Goal: Information Seeking & Learning: Find specific page/section

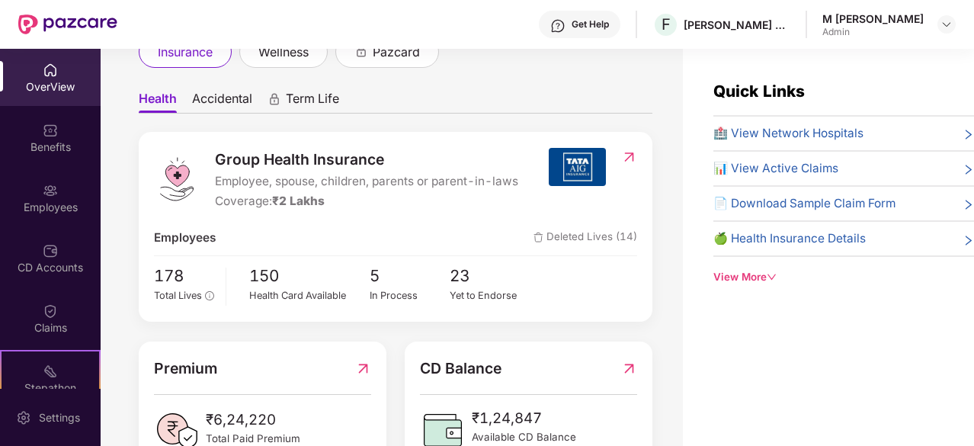
scroll to position [26, 0]
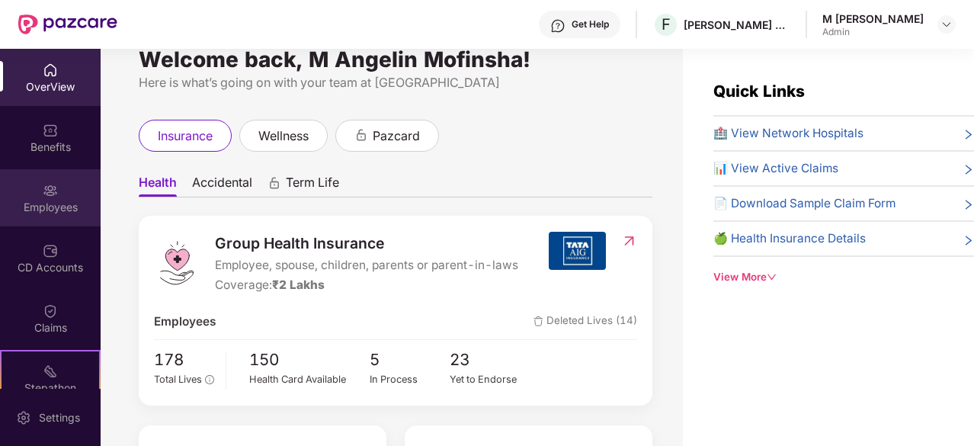
click at [47, 186] on img at bounding box center [50, 190] width 15 height 15
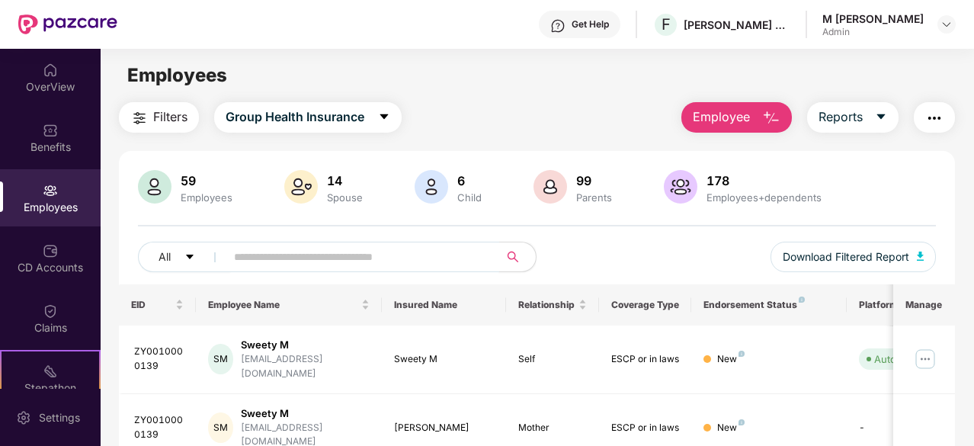
click at [274, 252] on input "text" at bounding box center [356, 256] width 245 height 23
type input "*******"
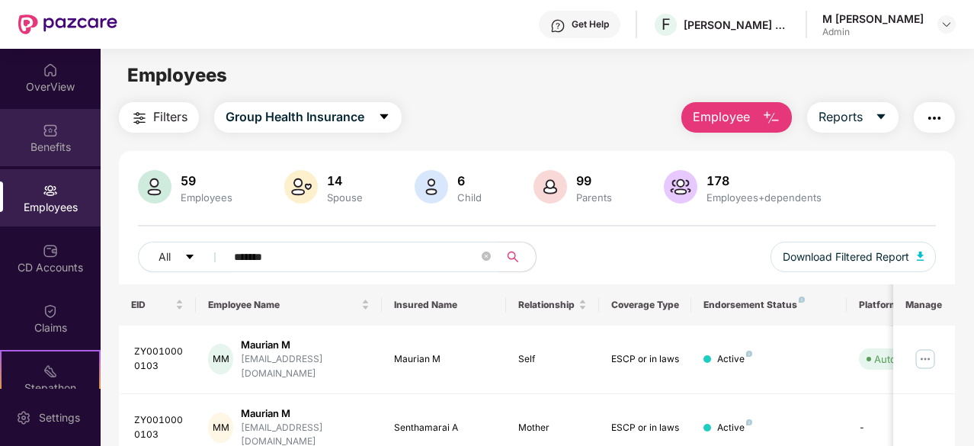
click at [49, 144] on div "Benefits" at bounding box center [50, 146] width 101 height 15
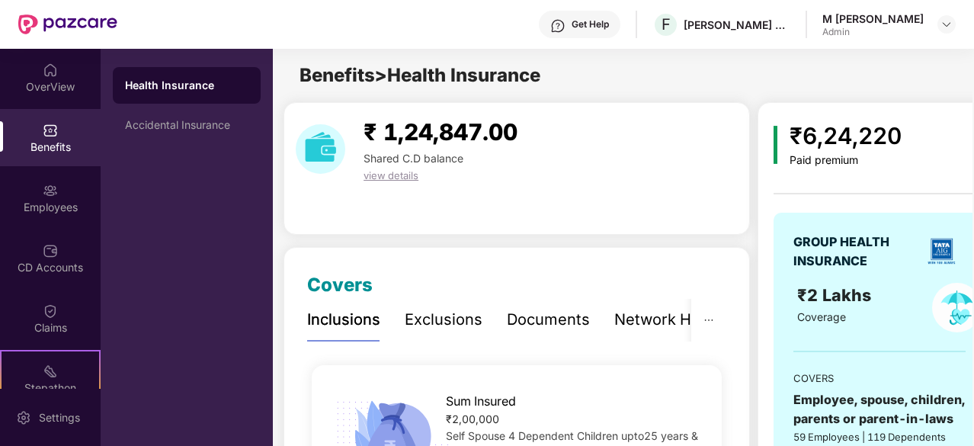
scroll to position [104, 0]
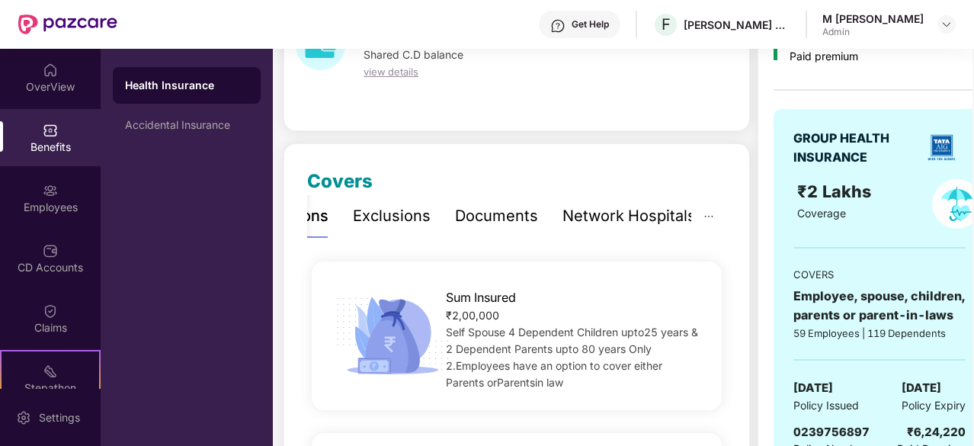
click at [668, 213] on div "Network Hospitals" at bounding box center [628, 216] width 133 height 24
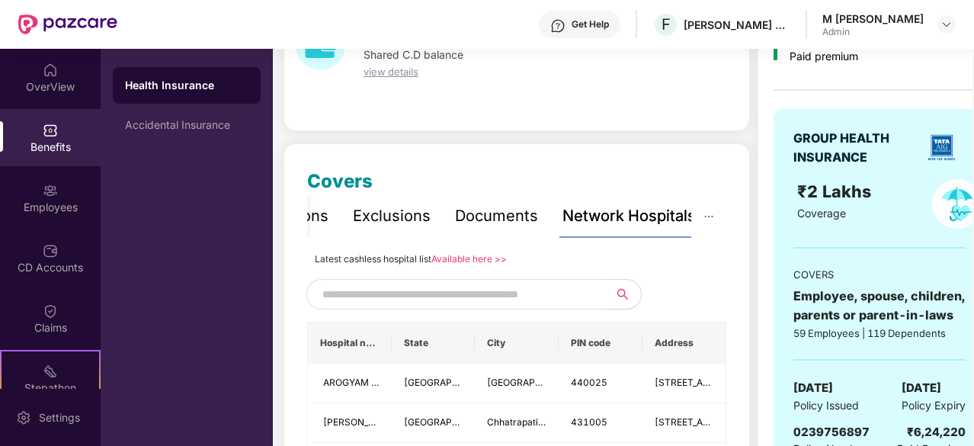
click at [492, 292] on input "text" at bounding box center [452, 294] width 261 height 23
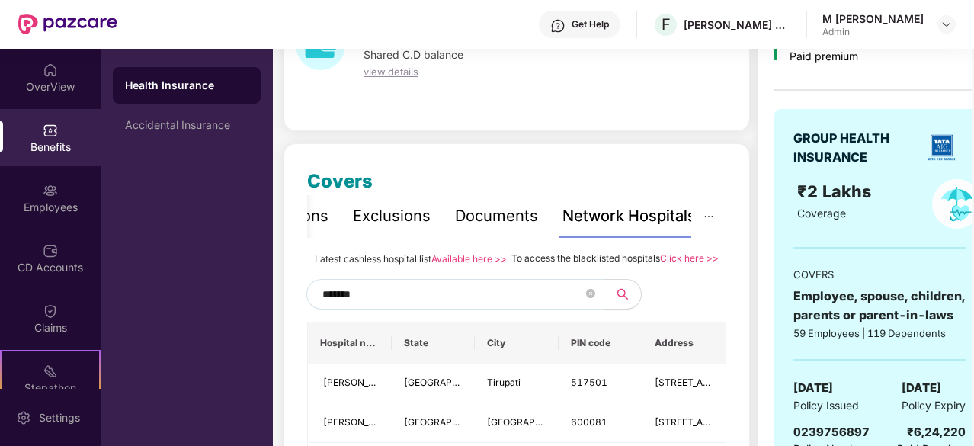
type input "*******"
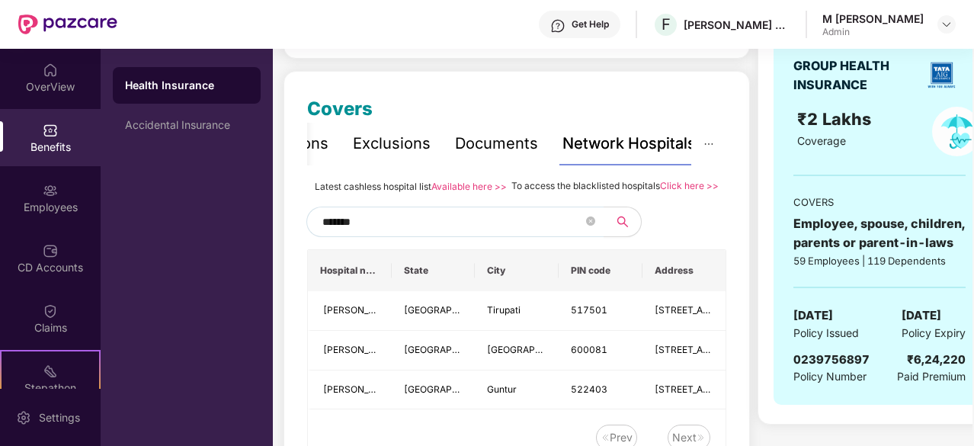
scroll to position [179, 0]
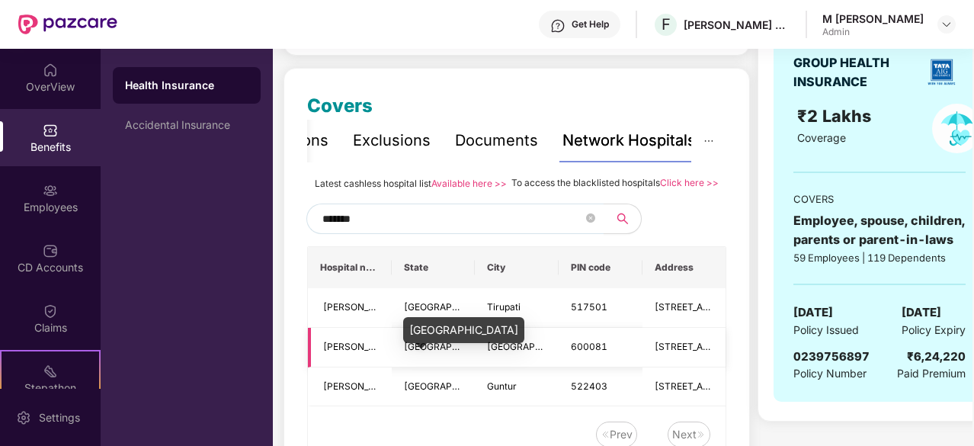
click at [431, 352] on span "[GEOGRAPHIC_DATA]" at bounding box center [451, 346] width 95 height 11
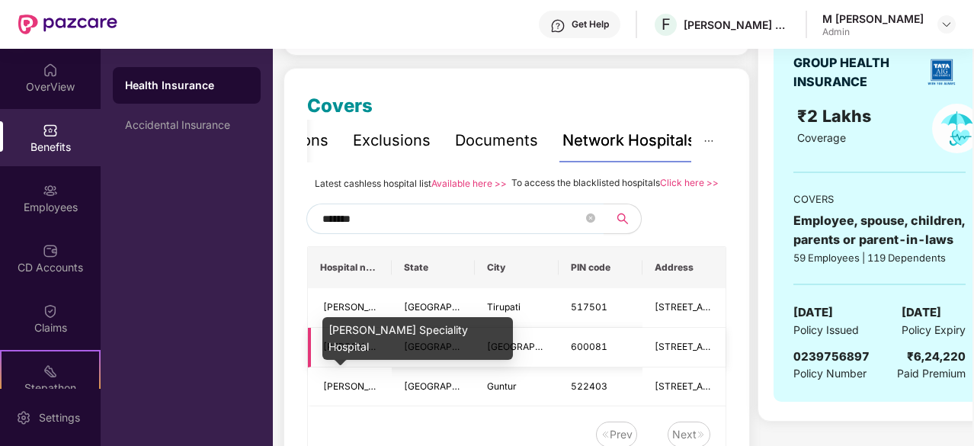
click at [352, 352] on span "[PERSON_NAME] Speciality Hospital" at bounding box center [402, 346] width 158 height 11
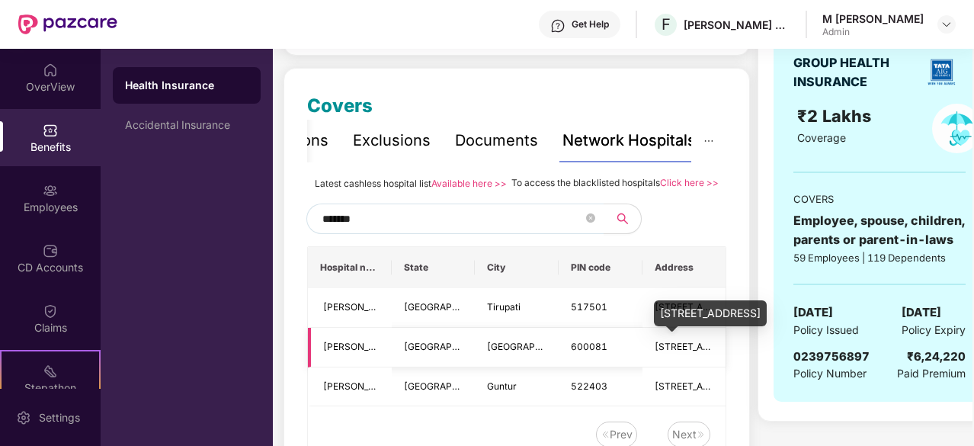
click at [681, 352] on span "[STREET_ADDRESS]" at bounding box center [699, 346] width 89 height 11
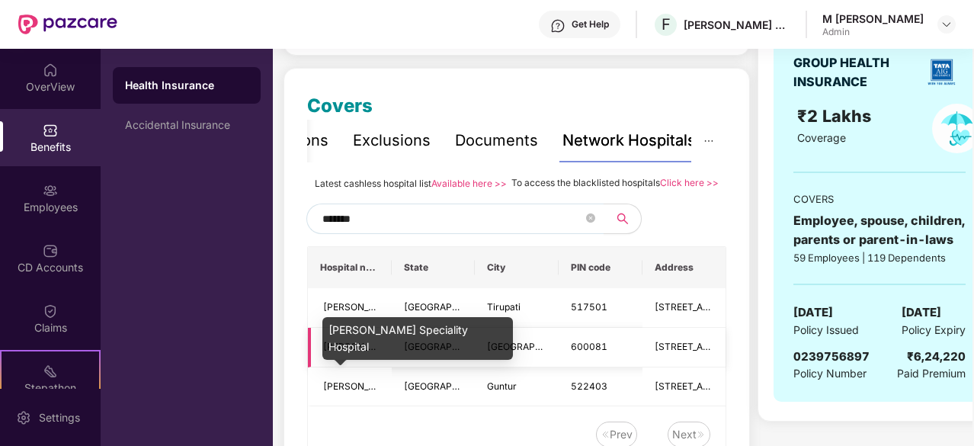
click at [332, 352] on span "[PERSON_NAME] Speciality Hospital" at bounding box center [402, 346] width 158 height 11
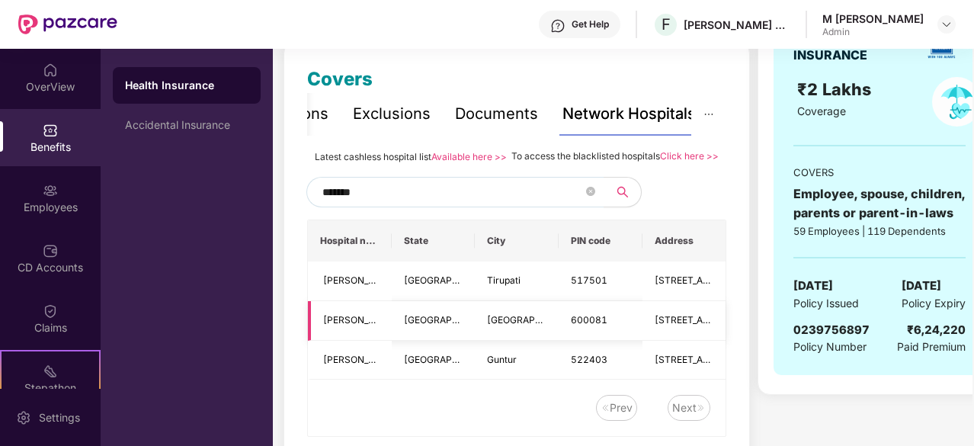
scroll to position [202, 0]
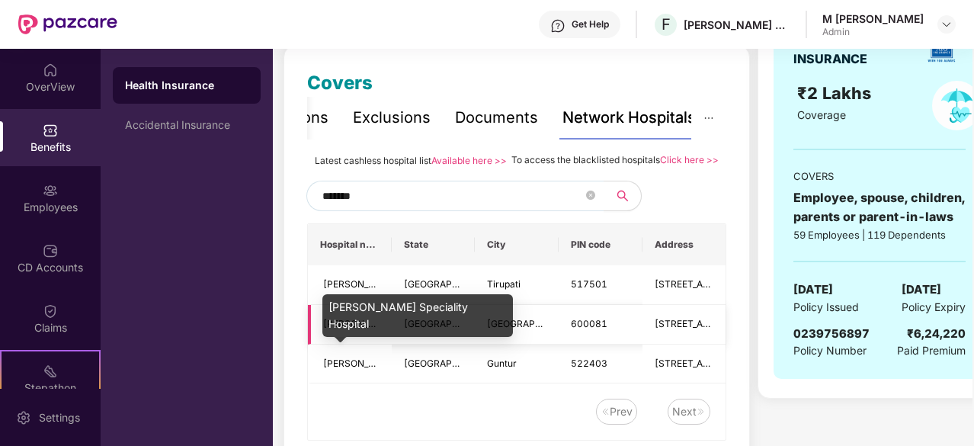
click at [340, 329] on span "[PERSON_NAME] Speciality Hospital" at bounding box center [402, 323] width 158 height 11
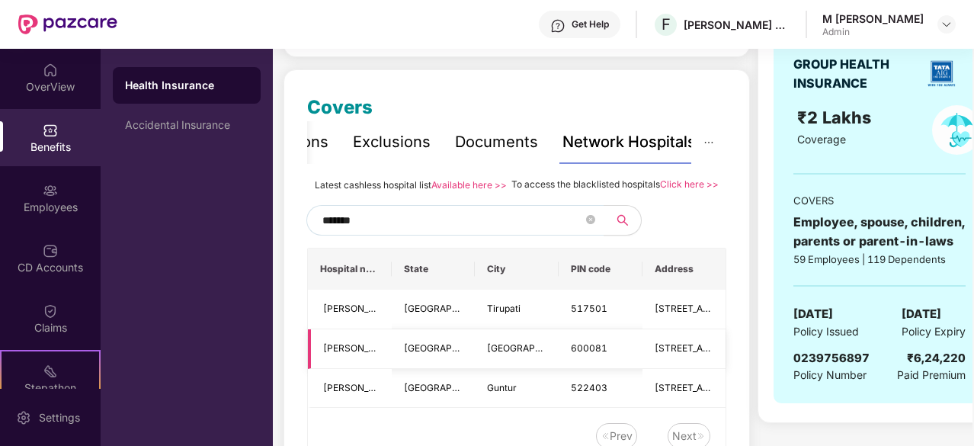
scroll to position [178, 0]
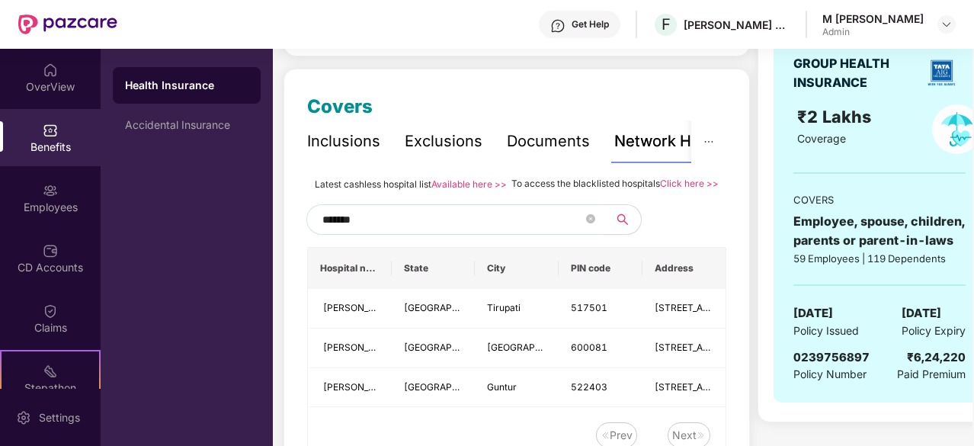
click at [361, 146] on div "Inclusions" at bounding box center [343, 142] width 73 height 24
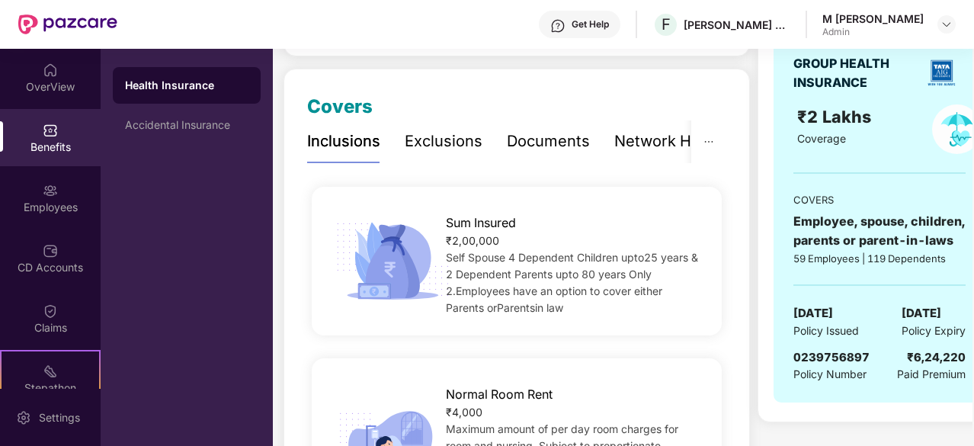
click at [439, 146] on div "Exclusions" at bounding box center [444, 142] width 78 height 24
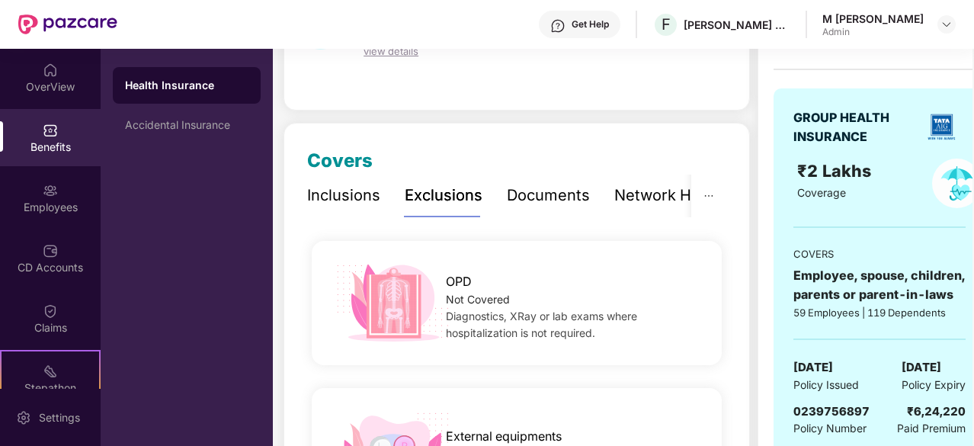
scroll to position [0, 0]
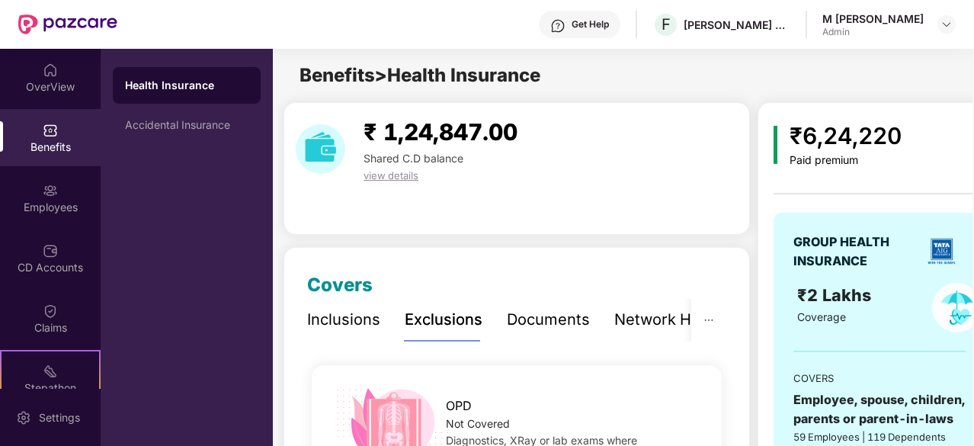
click at [358, 316] on div "Inclusions" at bounding box center [343, 320] width 73 height 24
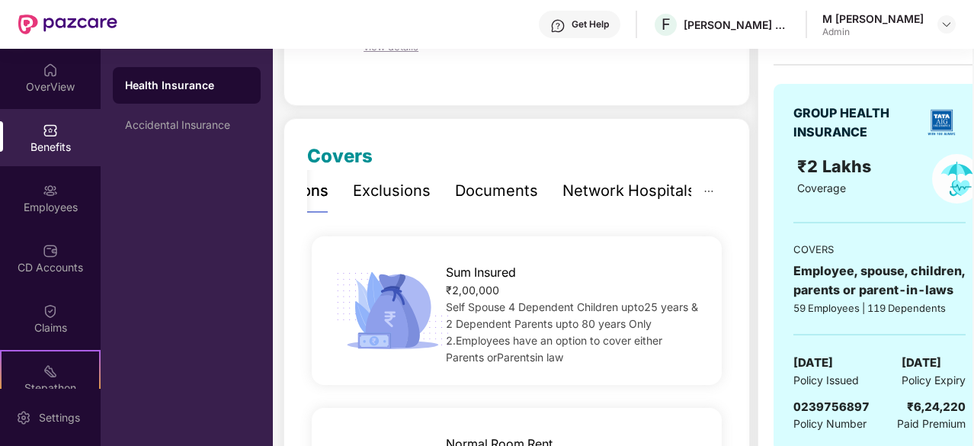
scroll to position [129, 0]
click at [408, 196] on div "Exclusions" at bounding box center [392, 191] width 78 height 24
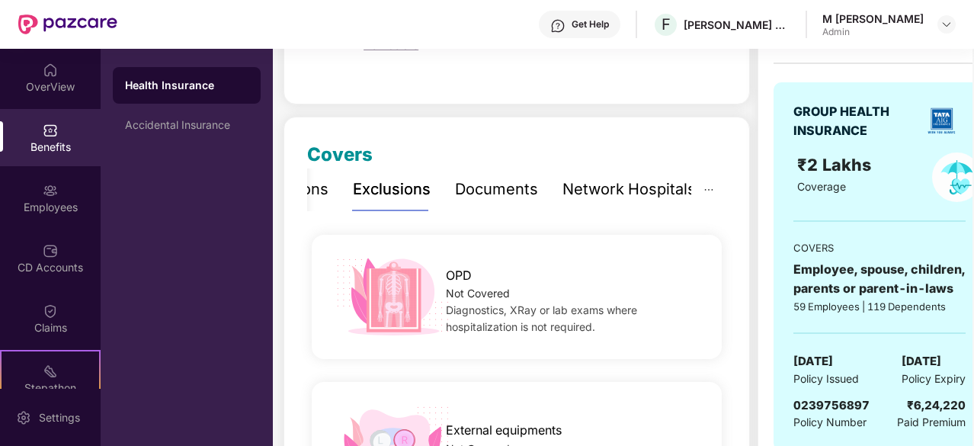
scroll to position [0, 0]
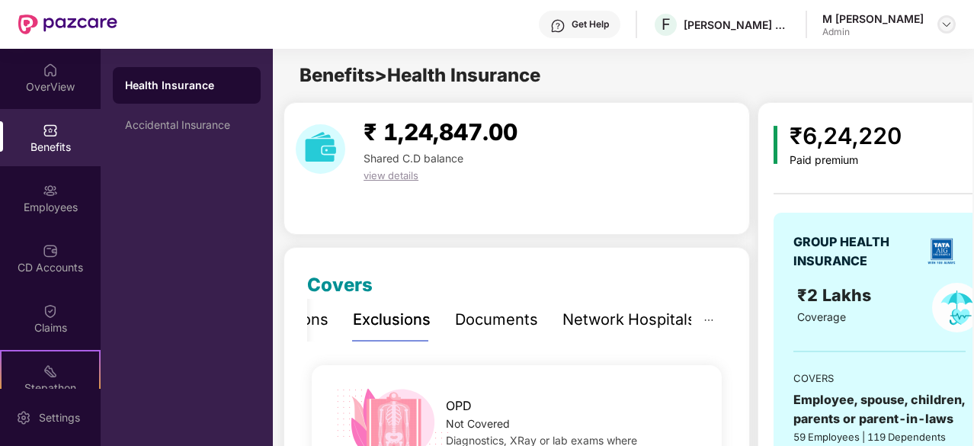
click at [949, 24] on img at bounding box center [947, 24] width 12 height 12
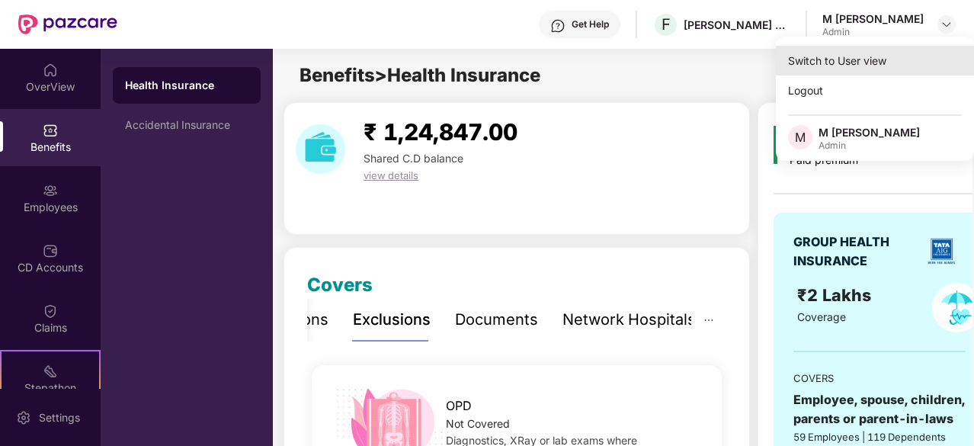
click at [858, 52] on div "Switch to User view" at bounding box center [875, 61] width 198 height 30
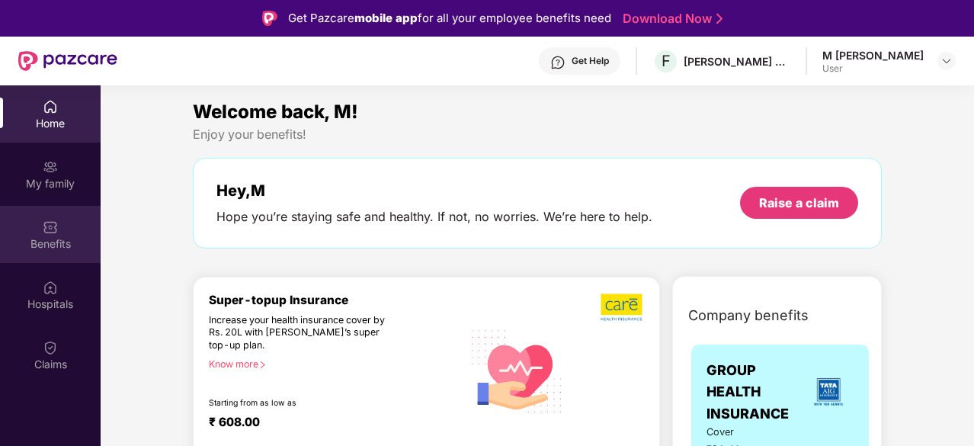
click at [53, 226] on img at bounding box center [50, 227] width 15 height 15
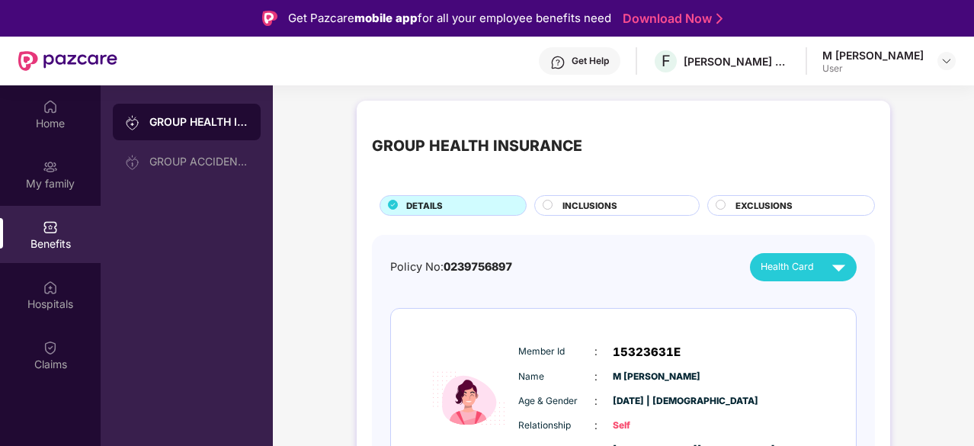
click at [605, 203] on span "INCLUSIONS" at bounding box center [589, 206] width 55 height 14
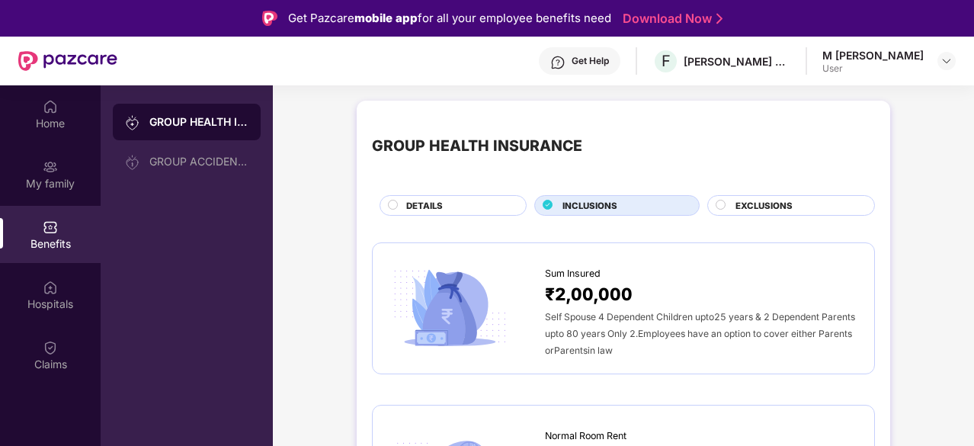
click at [760, 207] on span "EXCLUSIONS" at bounding box center [763, 206] width 57 height 14
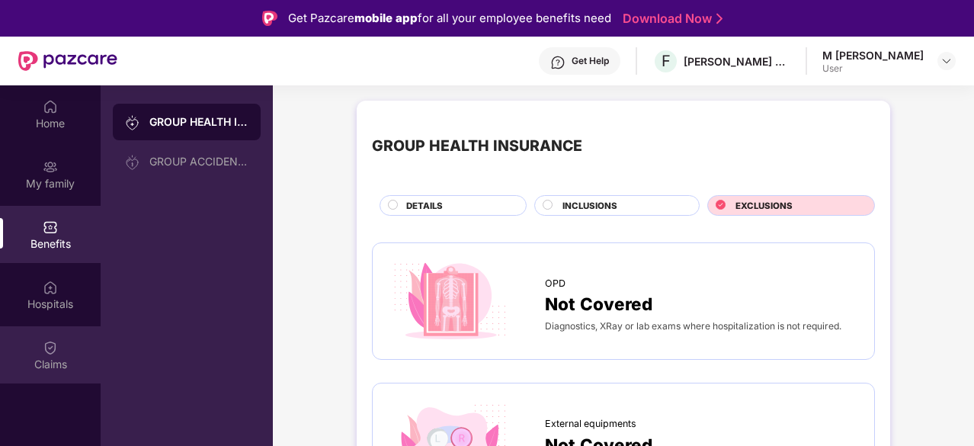
click at [51, 350] on img at bounding box center [50, 347] width 15 height 15
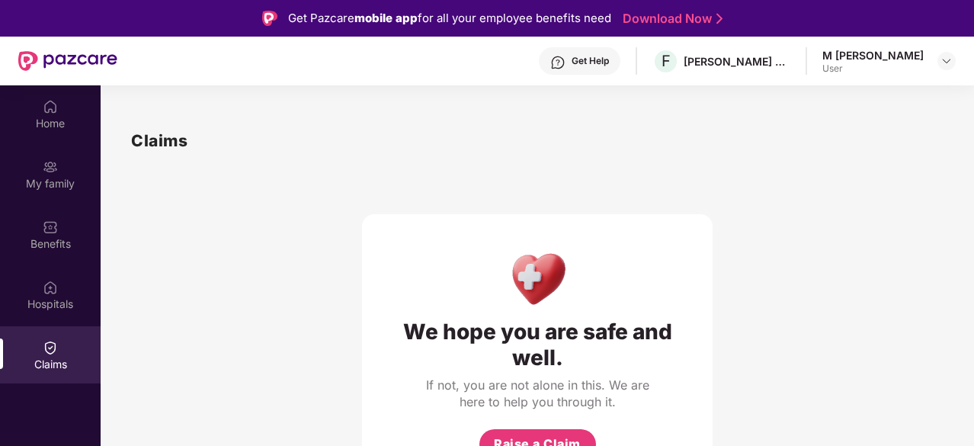
scroll to position [85, 0]
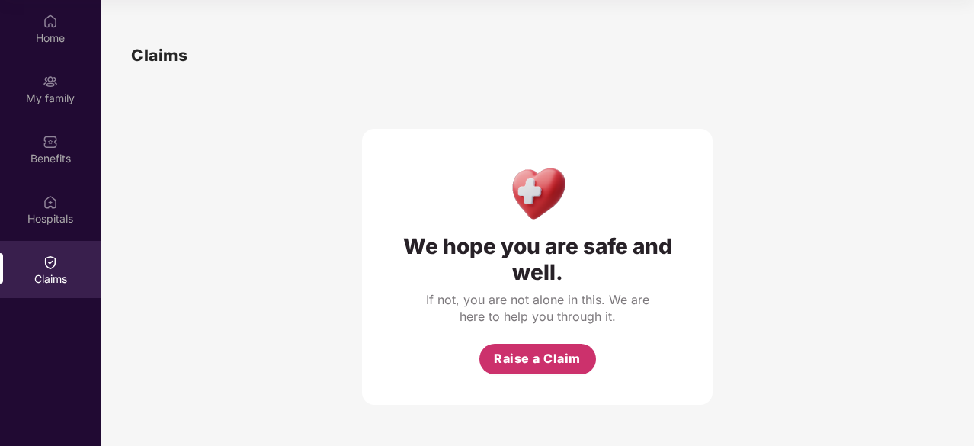
click at [552, 362] on span "Raise a Claim" at bounding box center [537, 358] width 87 height 19
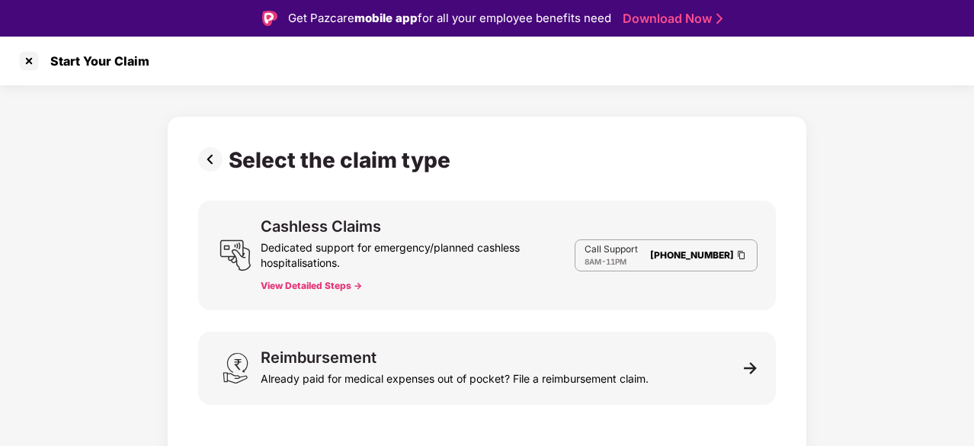
click at [206, 161] on img at bounding box center [213, 159] width 30 height 24
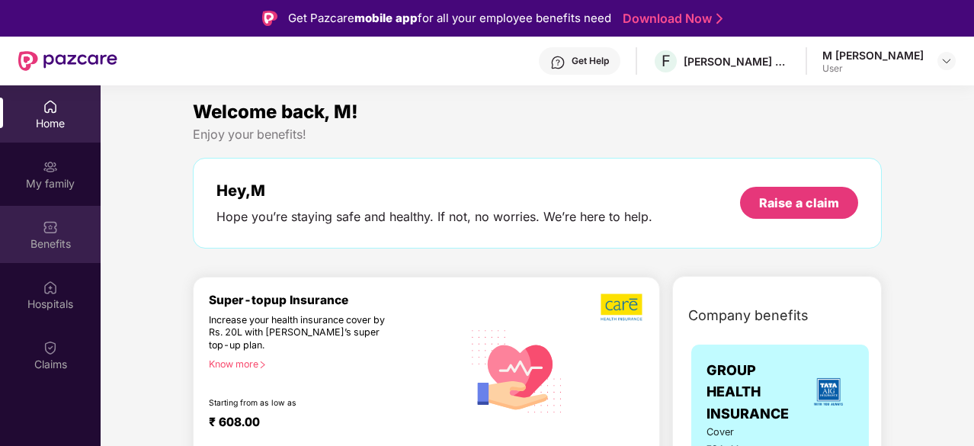
click at [46, 251] on div "Benefits" at bounding box center [50, 234] width 101 height 57
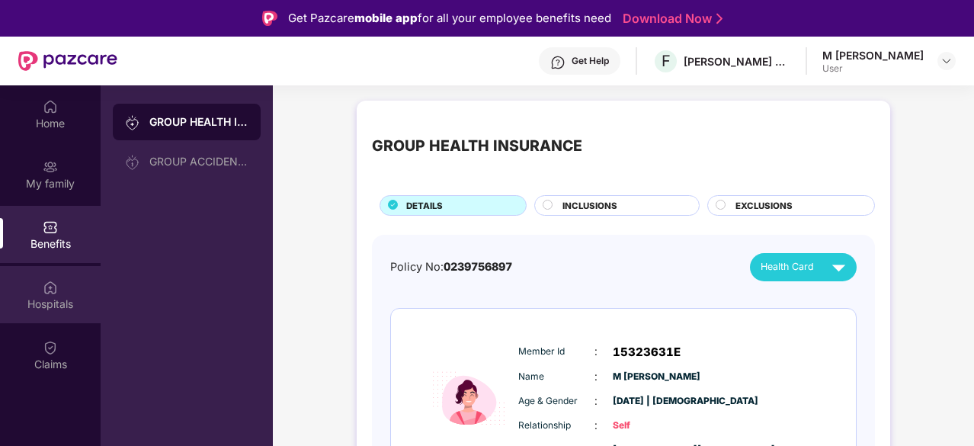
click at [65, 292] on div "Hospitals" at bounding box center [50, 294] width 101 height 57
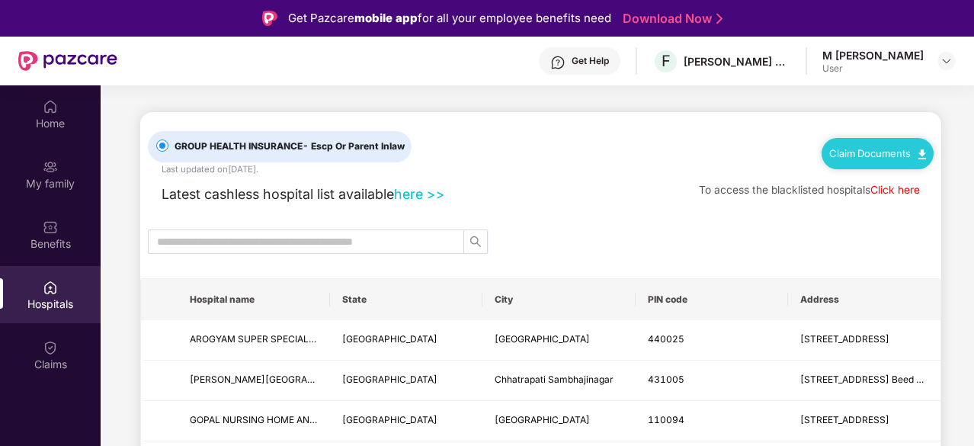
click at [889, 191] on link "Click here" at bounding box center [895, 190] width 50 height 12
click at [60, 112] on div "Home" at bounding box center [50, 113] width 101 height 57
